Goal: Find specific page/section: Find specific page/section

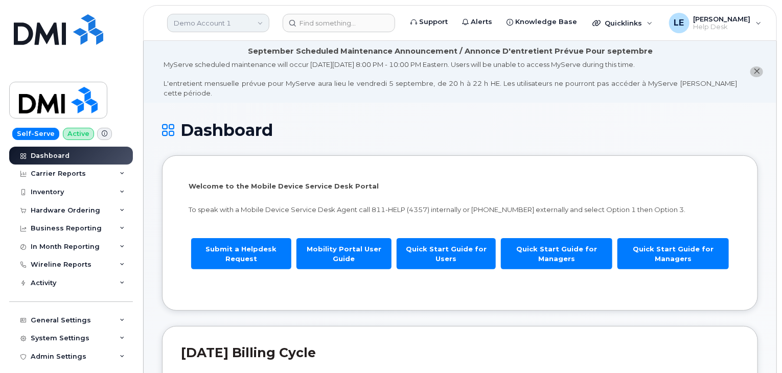
click at [252, 17] on link "Demo Account 1" at bounding box center [218, 23] width 102 height 18
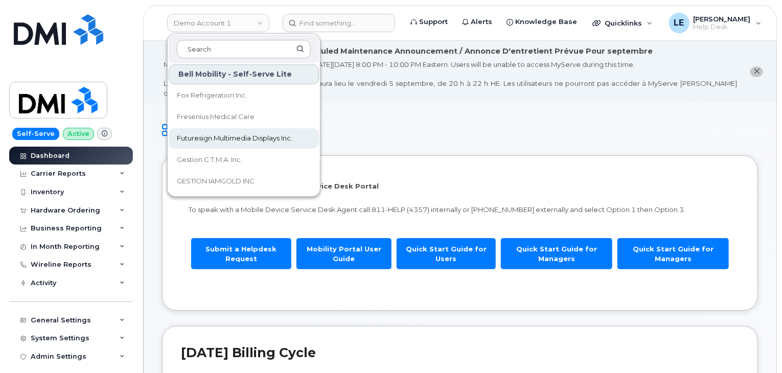
scroll to position [1788, 0]
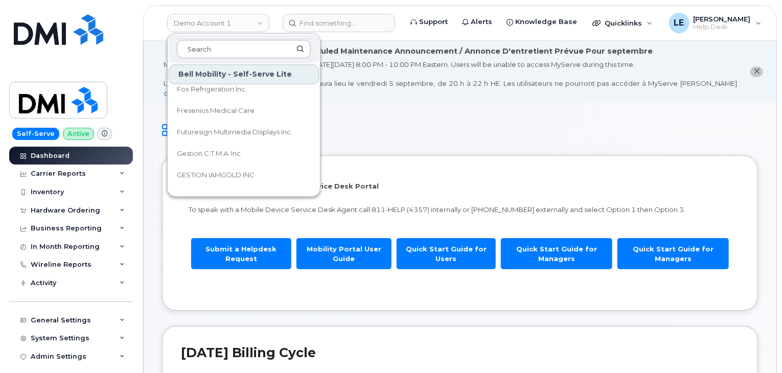
click at [259, 50] on input at bounding box center [244, 49] width 134 height 18
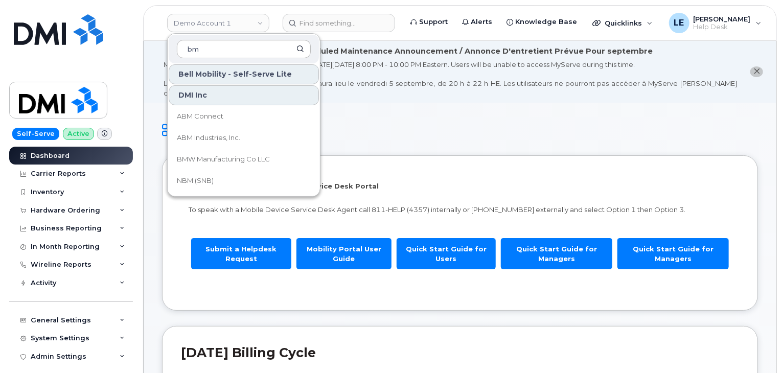
scroll to position [22, 0]
type input "bmw"
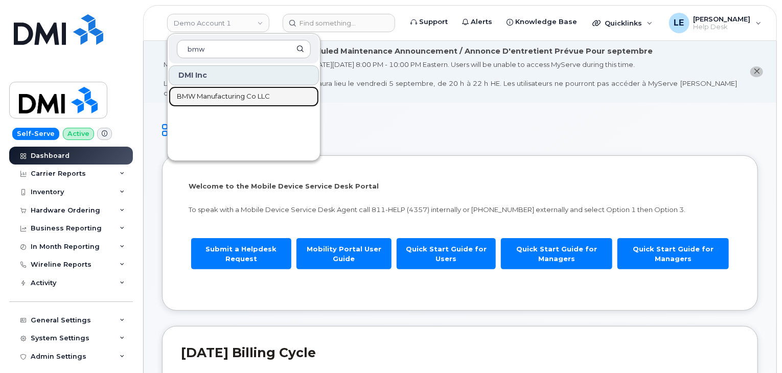
click at [242, 97] on span "BMW Manufacturing Co LLC" at bounding box center [223, 96] width 93 height 10
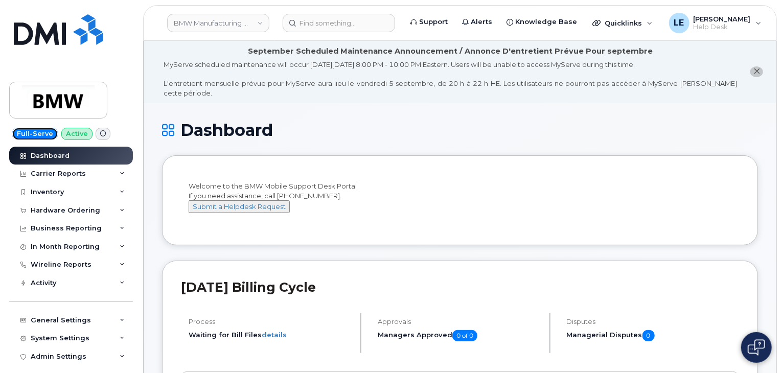
click at [41, 132] on span "Full-Serve" at bounding box center [34, 134] width 45 height 12
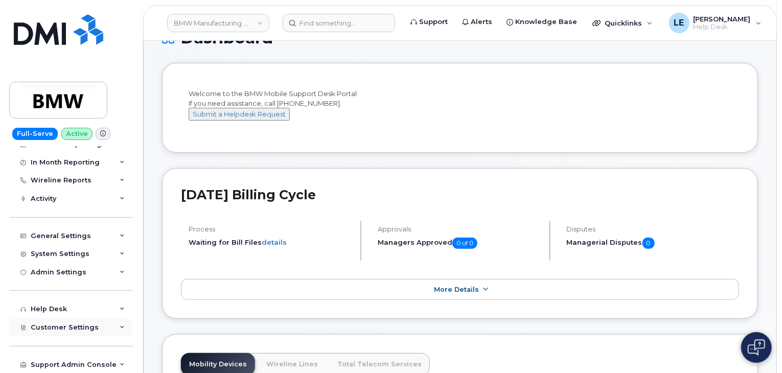
scroll to position [102, 0]
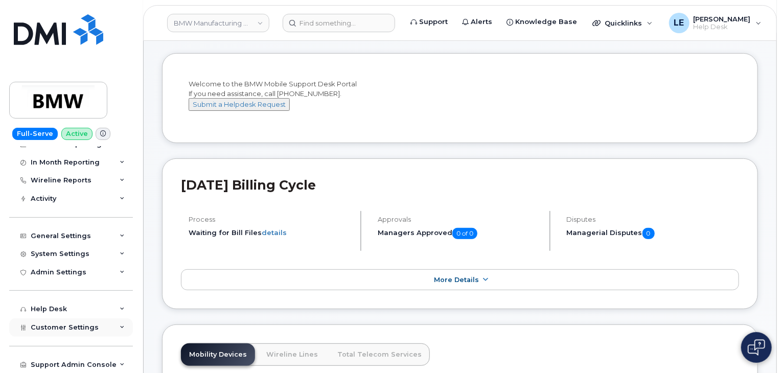
click at [86, 330] on span "Customer Settings" at bounding box center [65, 327] width 68 height 8
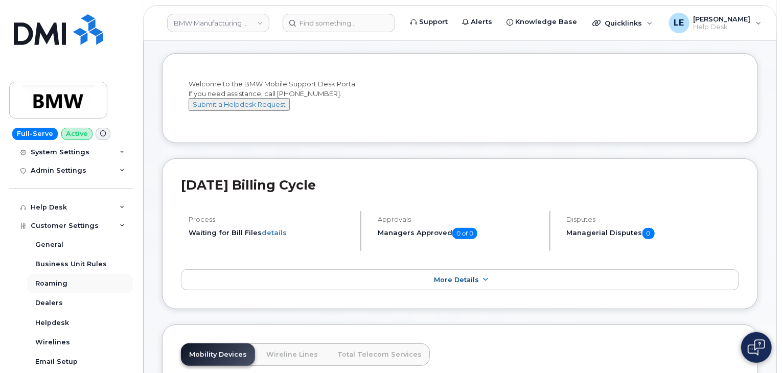
scroll to position [186, 0]
click at [86, 243] on link "General" at bounding box center [80, 243] width 106 height 19
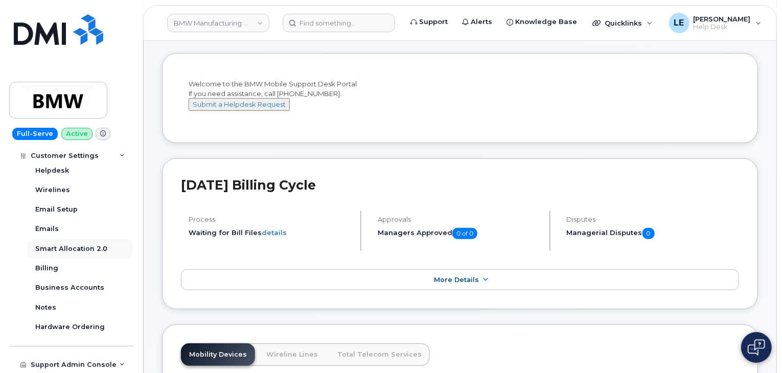
scroll to position [339, 0]
click at [722, 29] on span "Help Desk" at bounding box center [721, 27] width 57 height 8
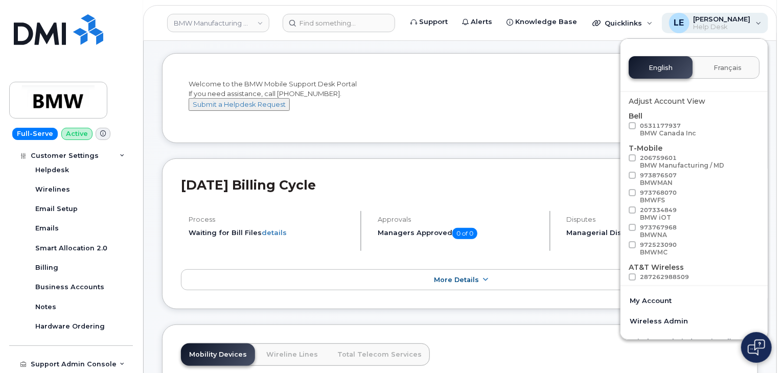
click at [727, 27] on span "Help Desk" at bounding box center [721, 27] width 57 height 8
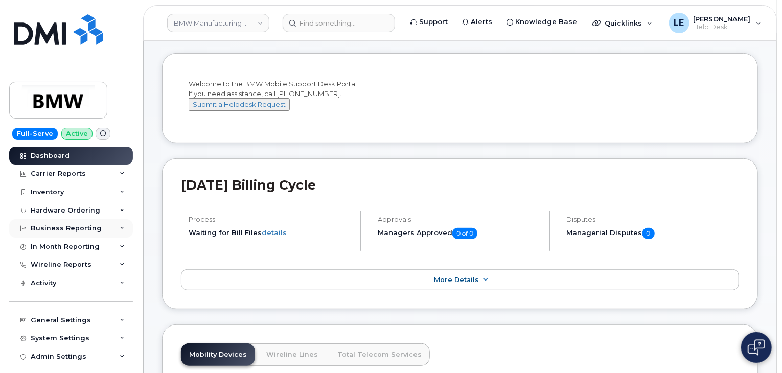
scroll to position [0, 0]
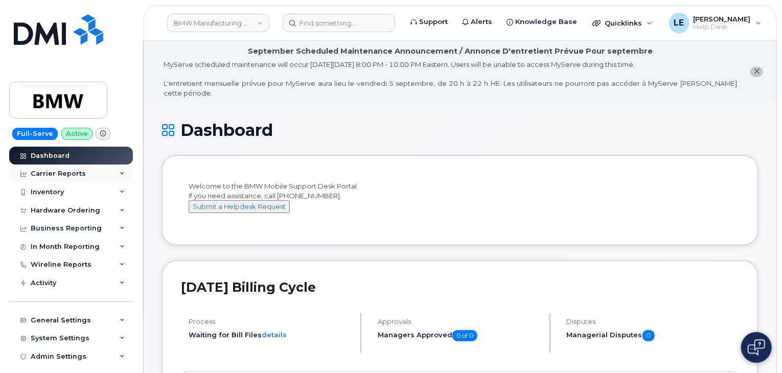
click at [98, 175] on div "Carrier Reports" at bounding box center [71, 173] width 124 height 18
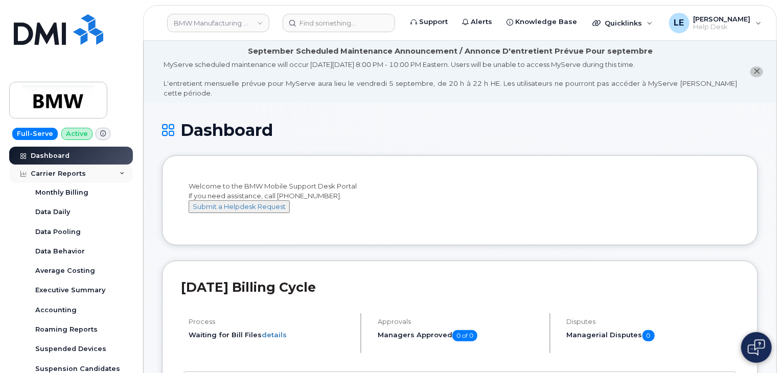
click at [98, 177] on div "Carrier Reports" at bounding box center [71, 173] width 124 height 18
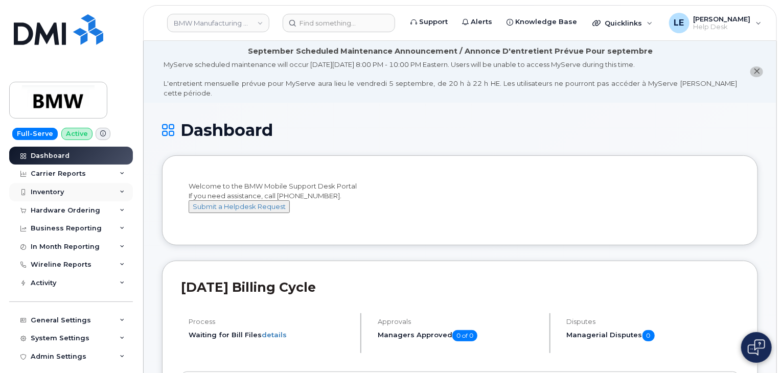
click at [91, 189] on div "Inventory" at bounding box center [71, 192] width 124 height 18
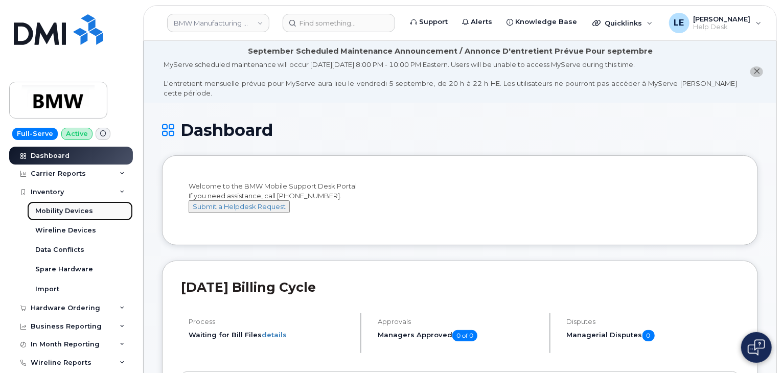
click at [84, 206] on div "Mobility Devices" at bounding box center [64, 210] width 58 height 9
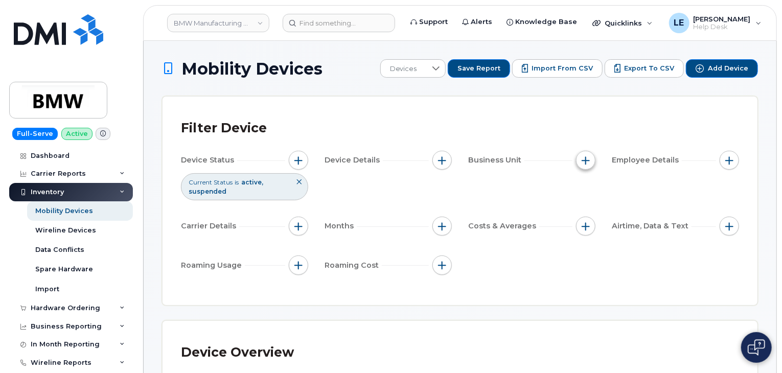
click at [586, 162] on span "button" at bounding box center [585, 160] width 8 height 8
click at [587, 158] on span "button" at bounding box center [585, 160] width 8 height 8
click at [120, 190] on icon at bounding box center [122, 192] width 5 height 5
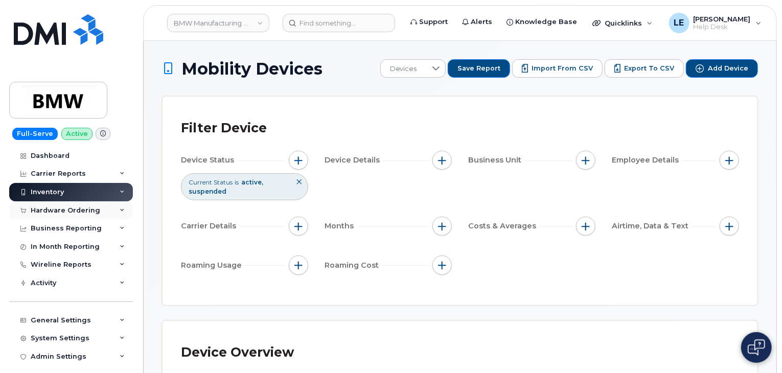
click at [112, 209] on div "Hardware Ordering" at bounding box center [71, 210] width 124 height 18
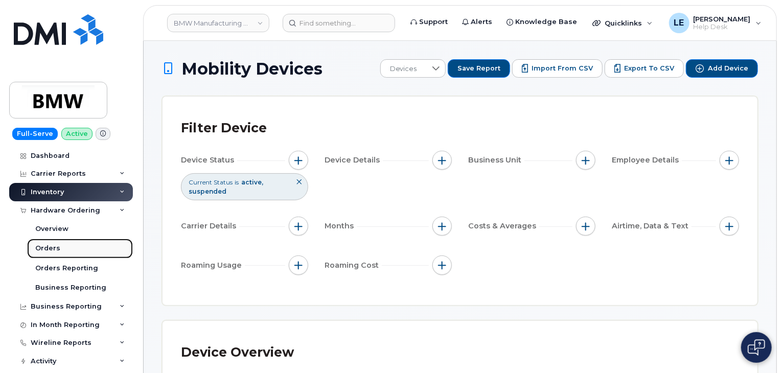
click at [103, 248] on link "Orders" at bounding box center [80, 248] width 106 height 19
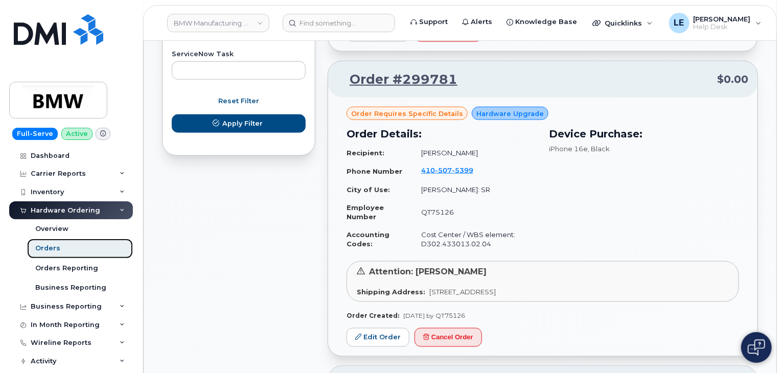
scroll to position [664, 0]
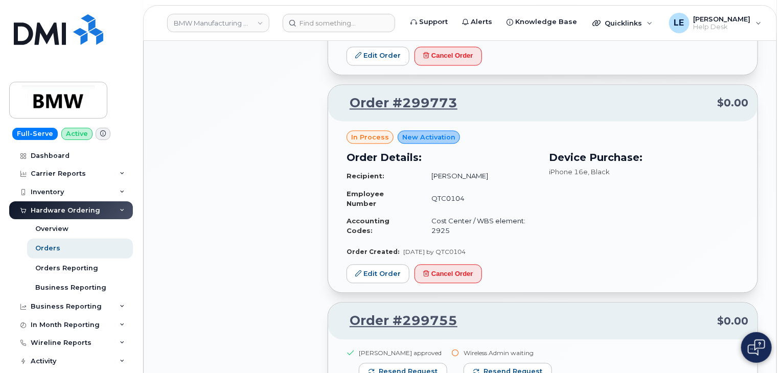
scroll to position [1231, 0]
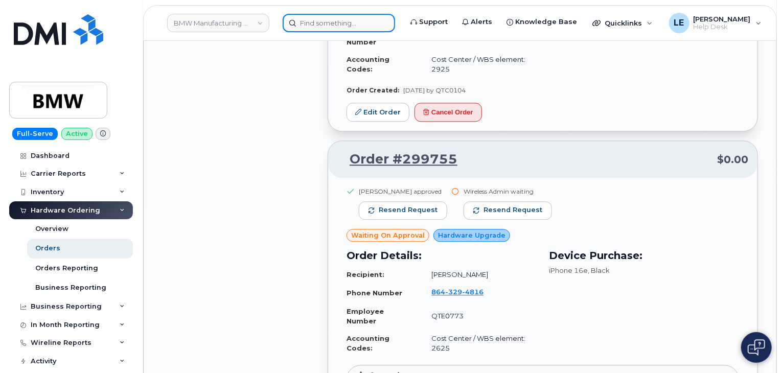
click at [358, 28] on input at bounding box center [338, 23] width 112 height 18
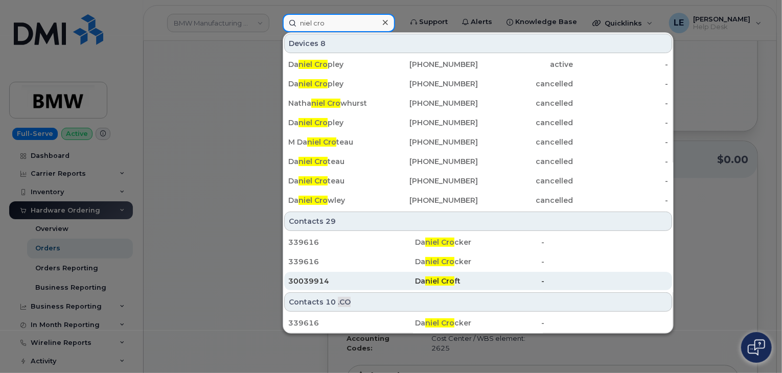
type input "niel cro"
click at [369, 284] on div "30039914" at bounding box center [351, 281] width 127 height 10
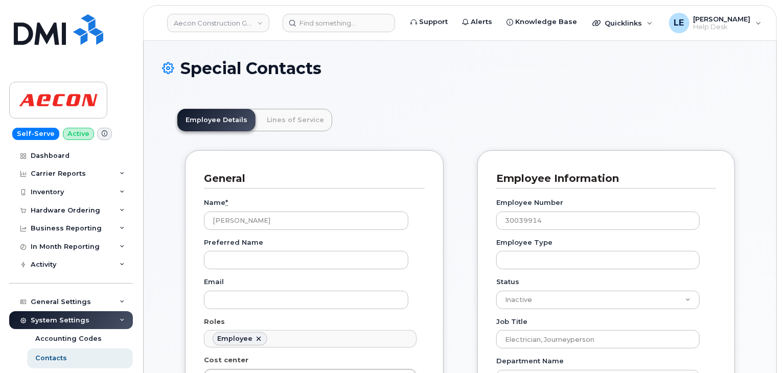
scroll to position [31, 0]
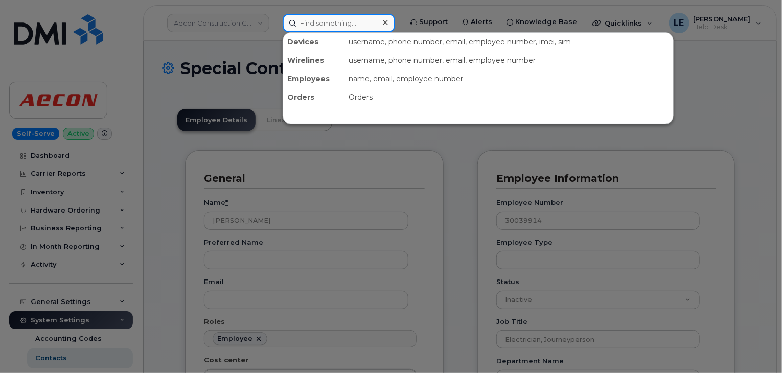
click at [323, 17] on input at bounding box center [338, 23] width 112 height 18
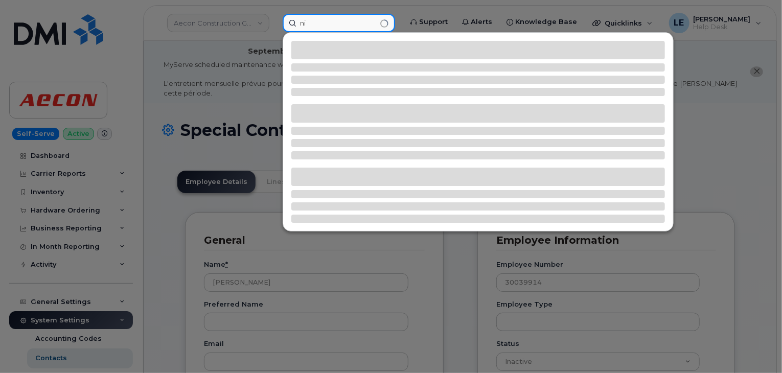
type input "n"
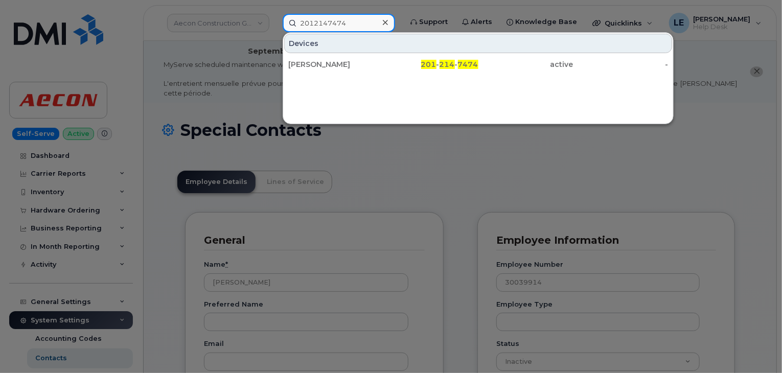
type input "2012147474"
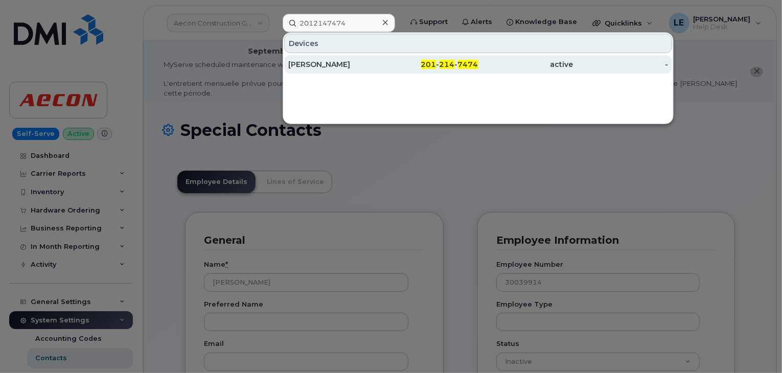
click at [335, 59] on div "Neal Crouch" at bounding box center [335, 64] width 95 height 10
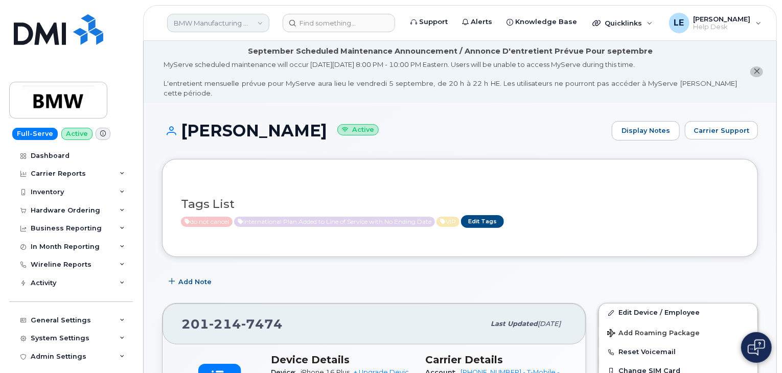
click at [254, 24] on link "BMW Manufacturing Co LLC" at bounding box center [218, 23] width 102 height 18
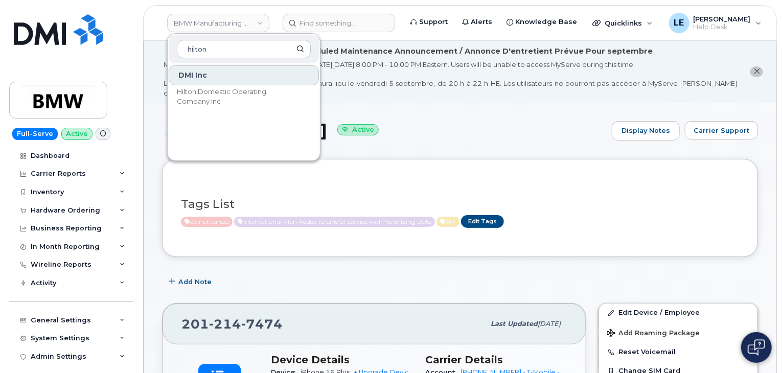
type input "hilton"
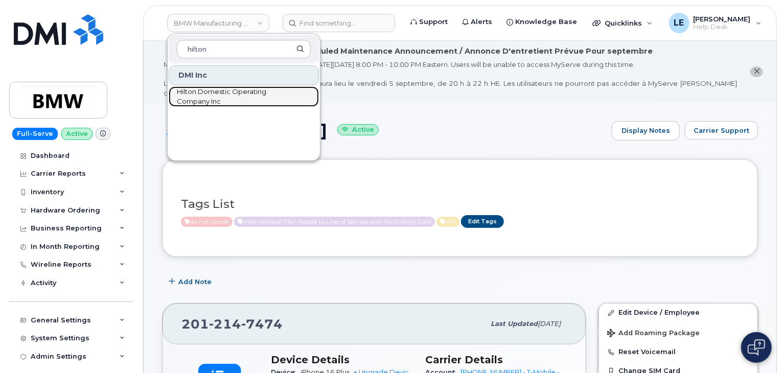
click at [237, 100] on span "Hilton Domestic Operating Company Inc" at bounding box center [235, 97] width 117 height 20
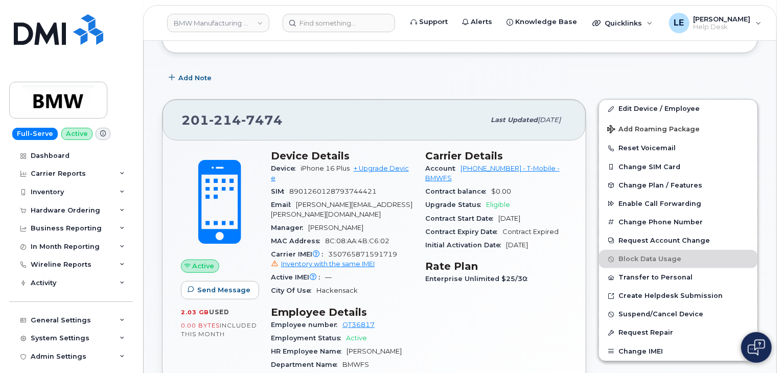
scroll to position [204, 0]
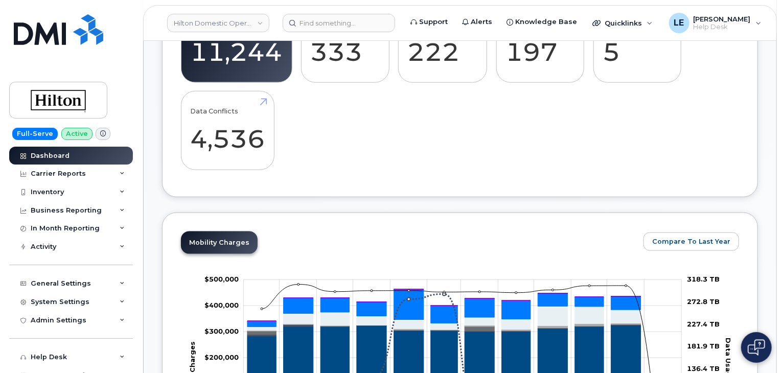
scroll to position [451, 0]
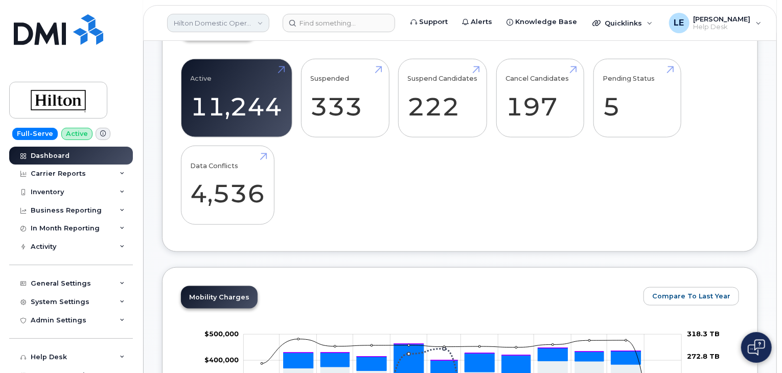
click at [256, 27] on link "Hilton Domestic Operating Company Inc" at bounding box center [218, 23] width 102 height 18
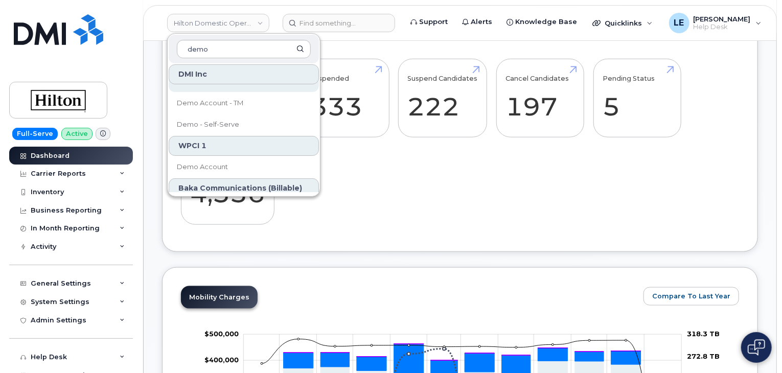
scroll to position [0, 0]
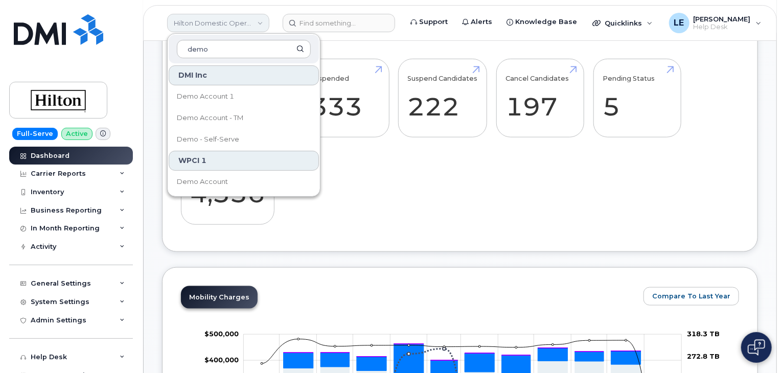
type input "demo"
click at [256, 23] on link "Hilton Domestic Operating Company Inc" at bounding box center [218, 23] width 102 height 18
